Goal: Task Accomplishment & Management: Use online tool/utility

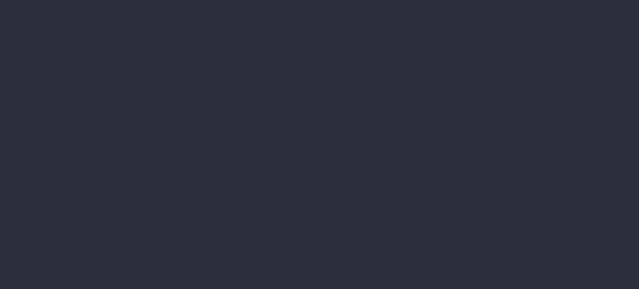
type input "[DATE] - [DATE]"
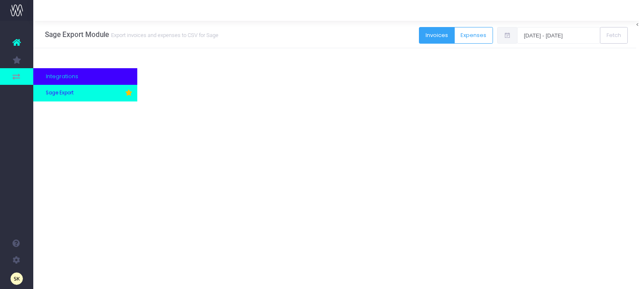
click at [69, 94] on span "Sage Export" at bounding box center [60, 92] width 28 height 7
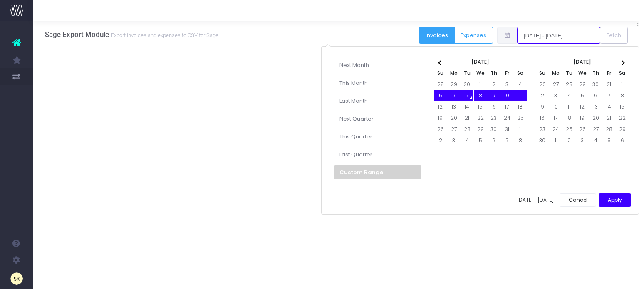
click at [543, 32] on input "[DATE] - [DATE]" at bounding box center [558, 35] width 83 height 17
click at [440, 61] on span at bounding box center [440, 62] width 5 height 5
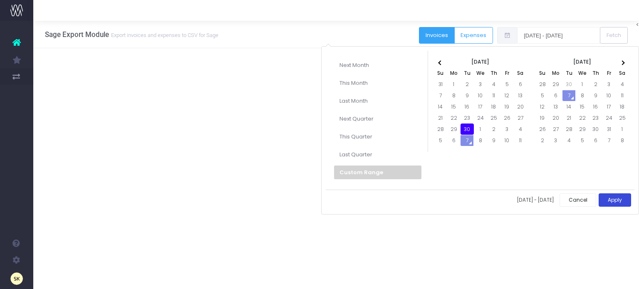
click at [616, 197] on button "Apply" at bounding box center [615, 201] width 32 height 14
type input "[DATE] - [DATE]"
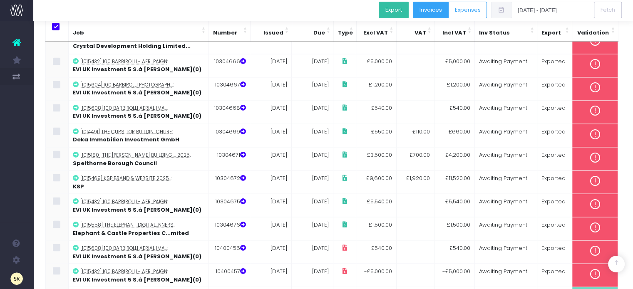
scroll to position [1485, 0]
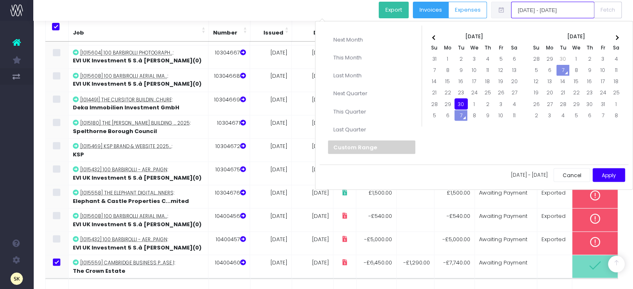
click at [553, 10] on input "[DATE] - [DATE]" at bounding box center [552, 10] width 83 height 17
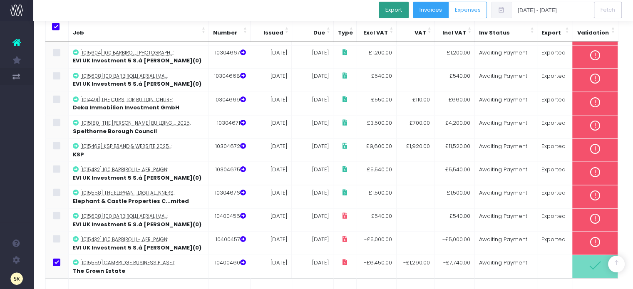
click at [400, 5] on button "Export" at bounding box center [394, 10] width 30 height 17
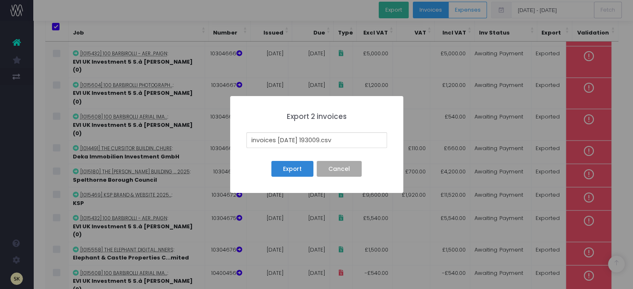
drag, startPoint x: 325, startPoint y: 139, endPoint x: 238, endPoint y: 138, distance: 87.4
click at [238, 138] on div "× Export 2 invoices invoices [DATE] 193009.csv Export No Cancel" at bounding box center [316, 144] width 173 height 97
type input "[DATE]_Batch_B.csv"
click at [293, 169] on button "Export" at bounding box center [292, 169] width 42 height 16
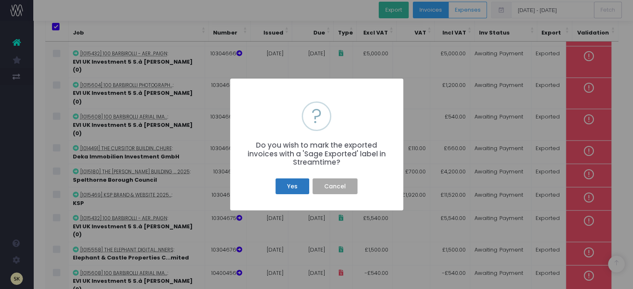
click at [292, 186] on button "Yes" at bounding box center [292, 187] width 33 height 16
